Goal: Task Accomplishment & Management: Manage account settings

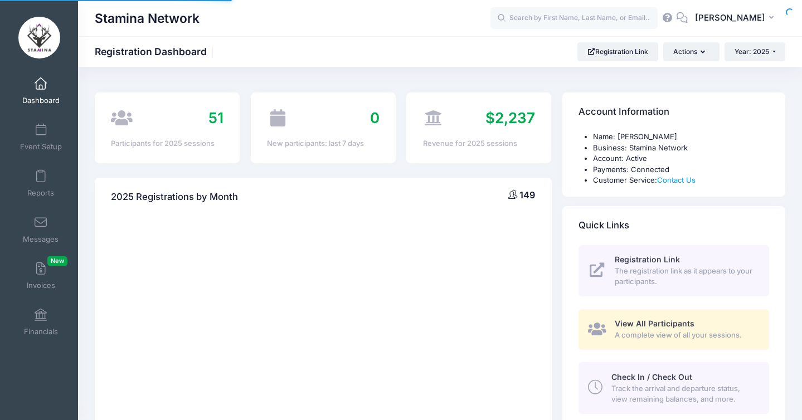
select select
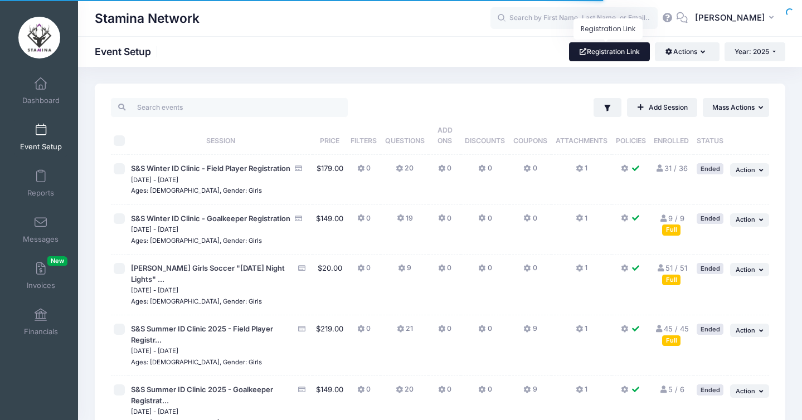
click at [590, 57] on link "Registration Link" at bounding box center [609, 51] width 81 height 19
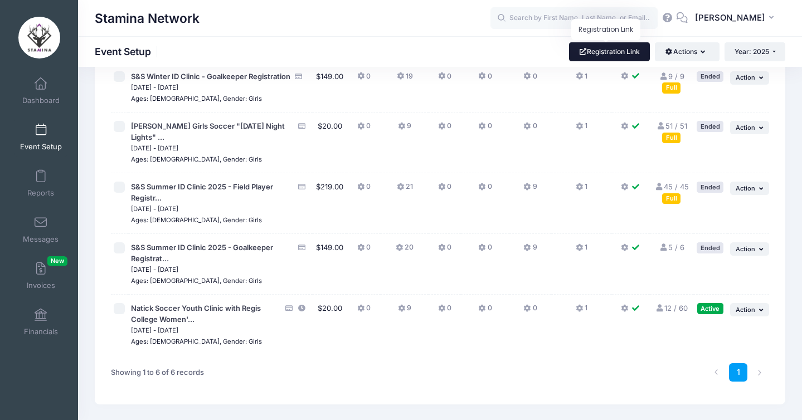
scroll to position [143, 0]
click at [748, 306] on span "Action" at bounding box center [746, 310] width 20 height 8
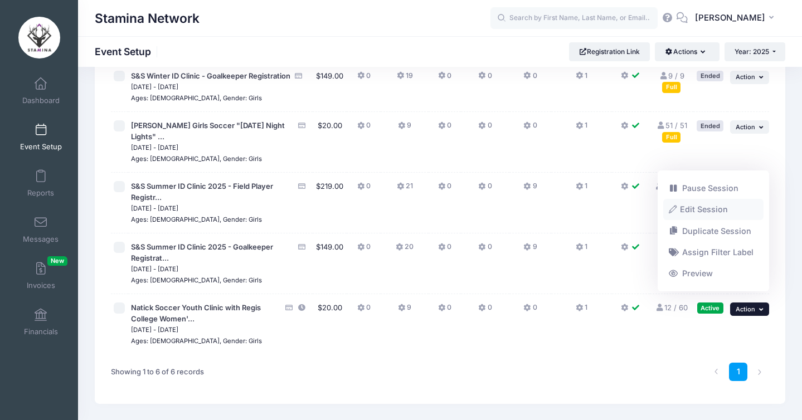
click at [697, 211] on link "Edit Session" at bounding box center [713, 210] width 101 height 21
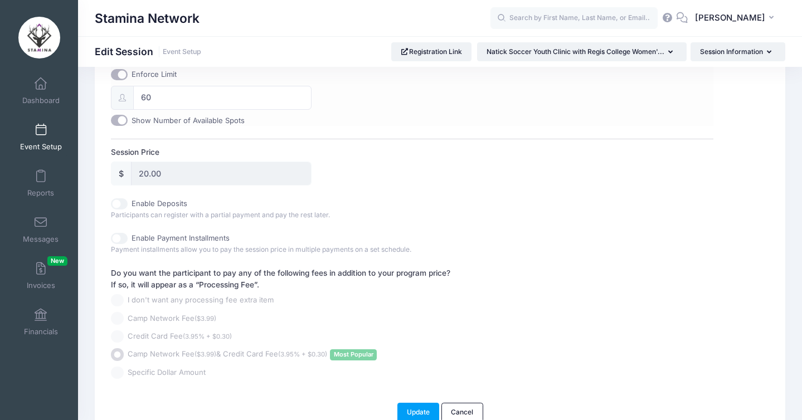
scroll to position [500, 0]
click at [115, 126] on input "Show Number of Available Spots" at bounding box center [119, 120] width 17 height 11
checkbox input "false"
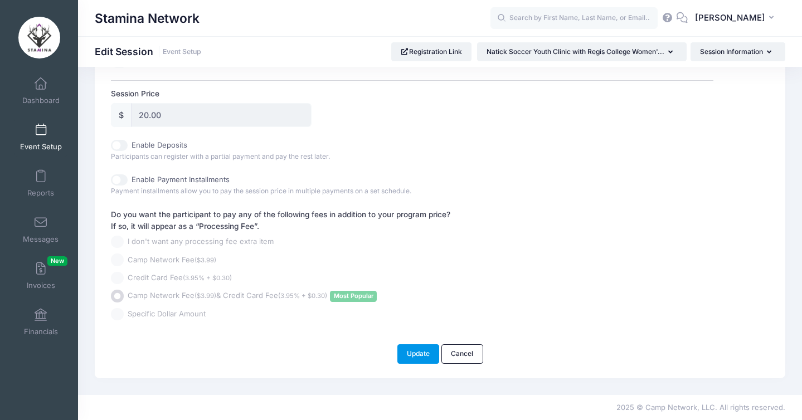
click at [416, 355] on button "Update" at bounding box center [419, 354] width 42 height 19
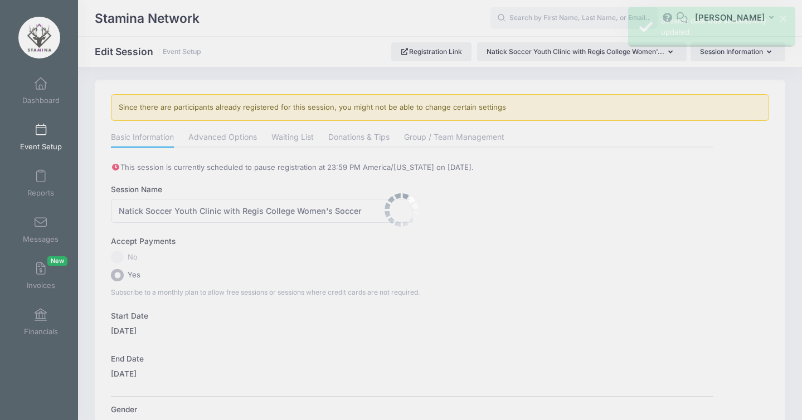
scroll to position [0, 0]
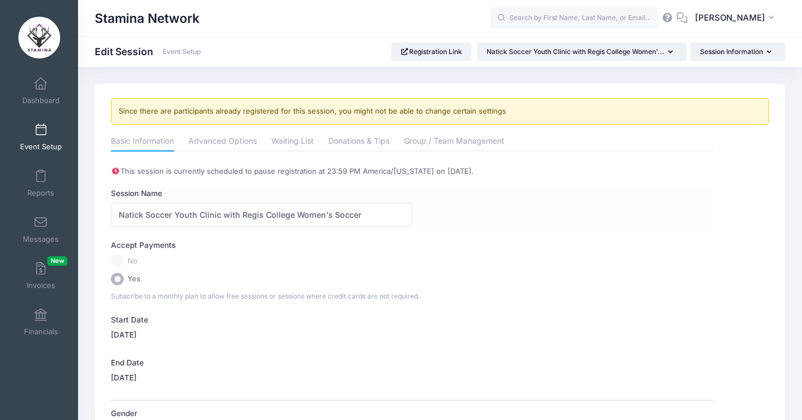
click at [519, 214] on div "Session Name Natick Soccer Youth Clinic with Regis College Women's Soccer" at bounding box center [412, 207] width 603 height 39
